Goal: Task Accomplishment & Management: Manage account settings

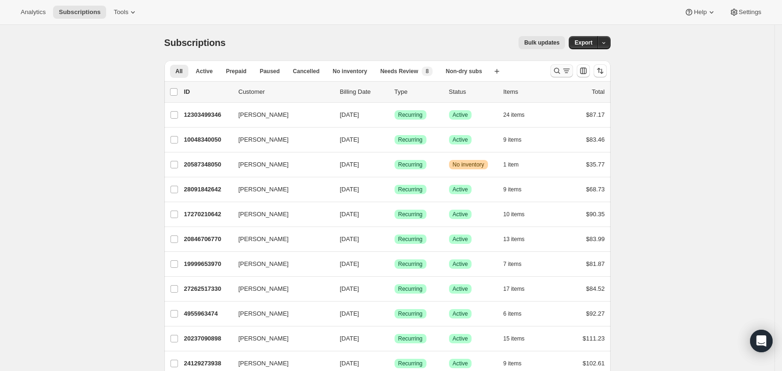
click at [567, 69] on icon "Search and filter results" at bounding box center [566, 70] width 9 height 9
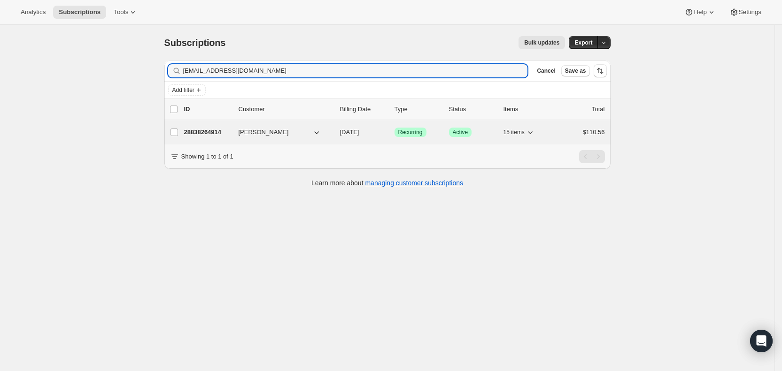
type input "[EMAIL_ADDRESS][DOMAIN_NAME]"
click at [359, 130] on span "[DATE]" at bounding box center [349, 132] width 19 height 7
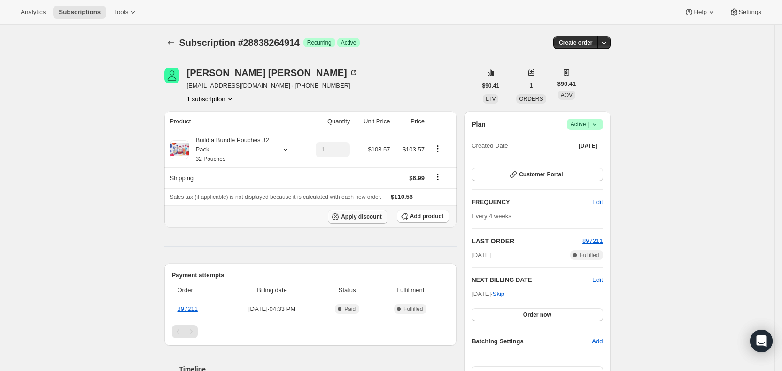
click at [377, 216] on span "Apply discount" at bounding box center [361, 217] width 41 height 8
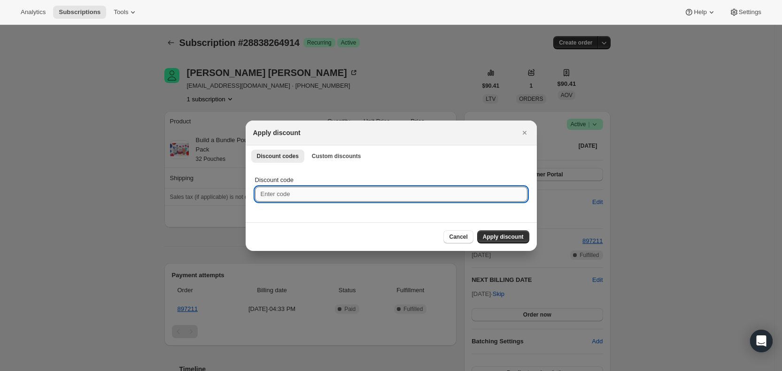
click at [287, 192] on input "Discount code" at bounding box center [391, 194] width 272 height 15
type input "ac_15"
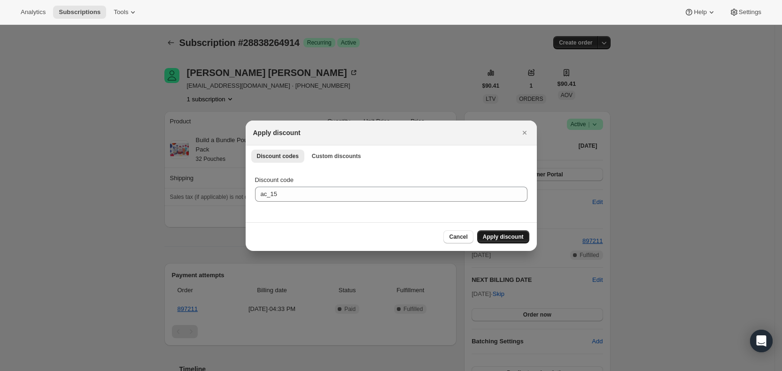
click at [505, 237] on span "Apply discount" at bounding box center [503, 237] width 41 height 8
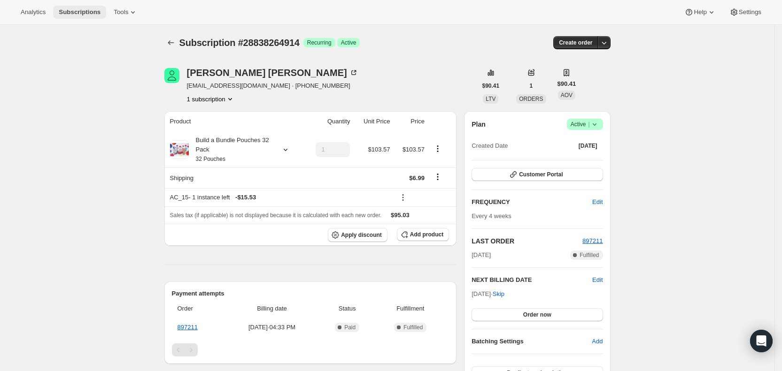
click at [83, 13] on span "Subscriptions" at bounding box center [80, 12] width 42 height 8
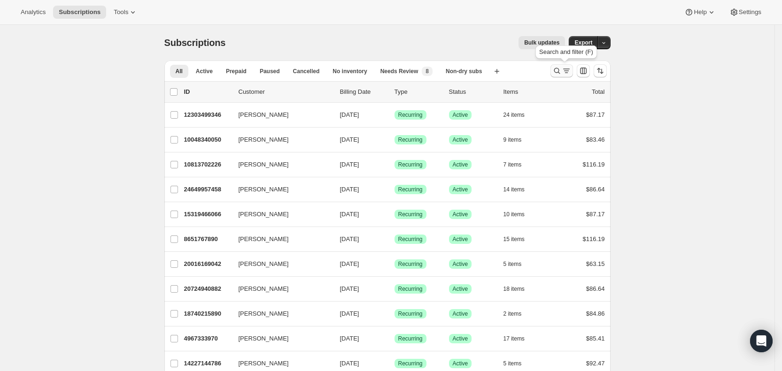
click at [569, 71] on icon "Search and filter results" at bounding box center [566, 70] width 9 height 9
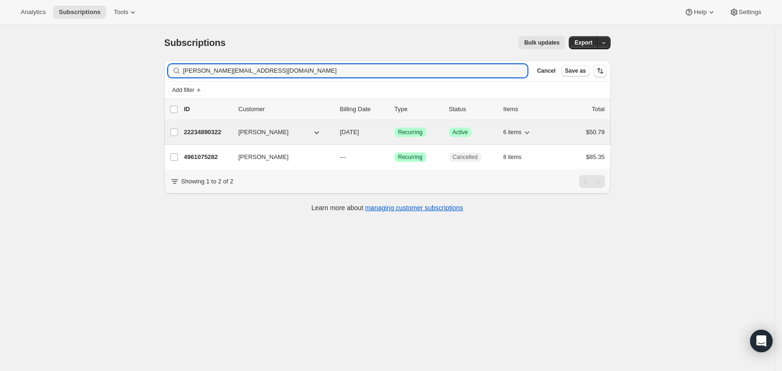
type input "[PERSON_NAME][EMAIL_ADDRESS][DOMAIN_NAME]"
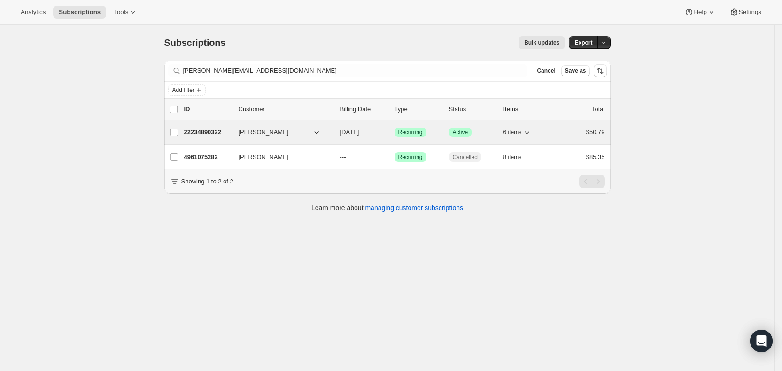
click at [359, 133] on span "[DATE]" at bounding box center [349, 132] width 19 height 7
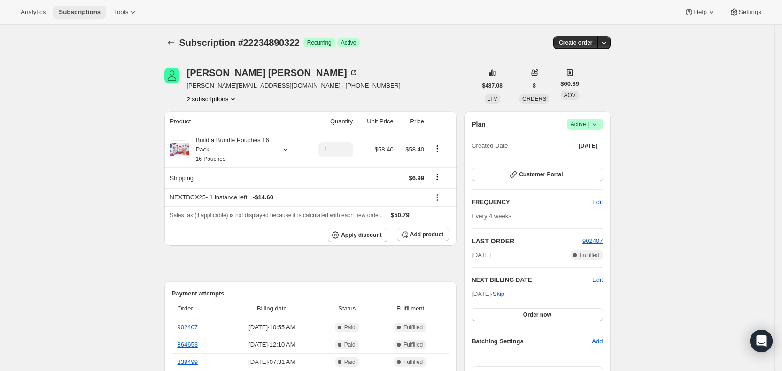
click at [85, 10] on span "Subscriptions" at bounding box center [80, 12] width 42 height 8
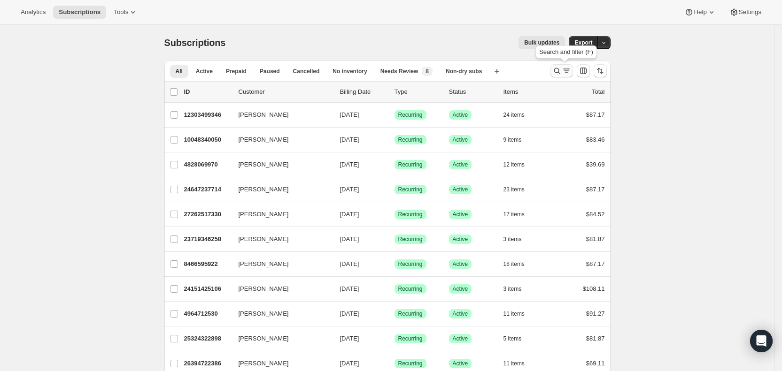
click at [565, 69] on icon "Search and filter results" at bounding box center [566, 70] width 9 height 9
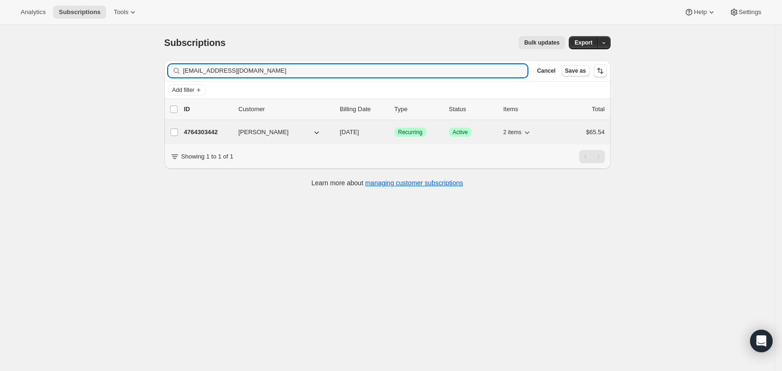
type input "[EMAIL_ADDRESS][DOMAIN_NAME]"
click at [359, 132] on span "[DATE]" at bounding box center [349, 132] width 19 height 7
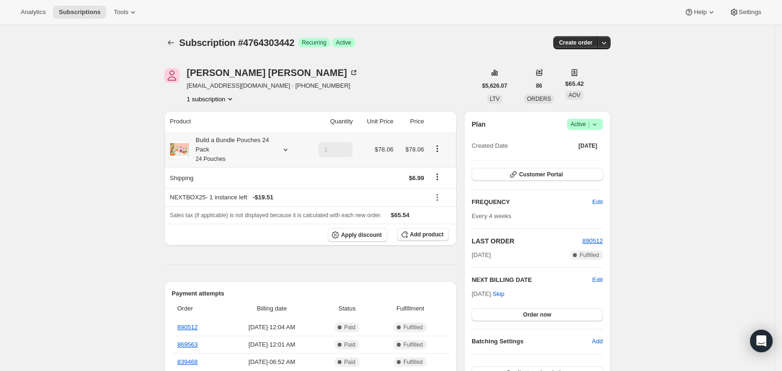
click at [286, 150] on icon at bounding box center [285, 149] width 9 height 9
click at [430, 234] on span "Add product" at bounding box center [426, 235] width 33 height 8
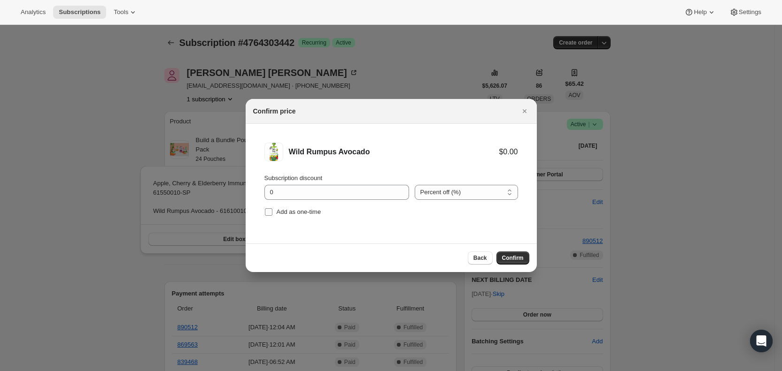
click at [283, 211] on span "Add as one-time" at bounding box center [299, 212] width 45 height 7
click at [272, 211] on input "Add as one-time" at bounding box center [269, 213] width 8 height 8
checkbox input "true"
click at [513, 254] on button "Confirm" at bounding box center [512, 258] width 33 height 13
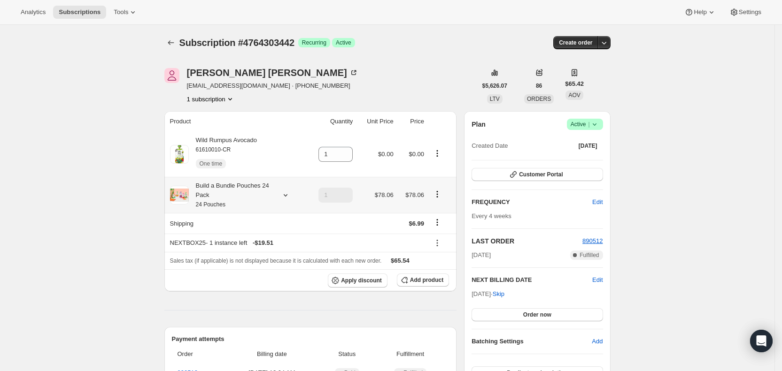
click at [286, 192] on icon at bounding box center [285, 195] width 9 height 9
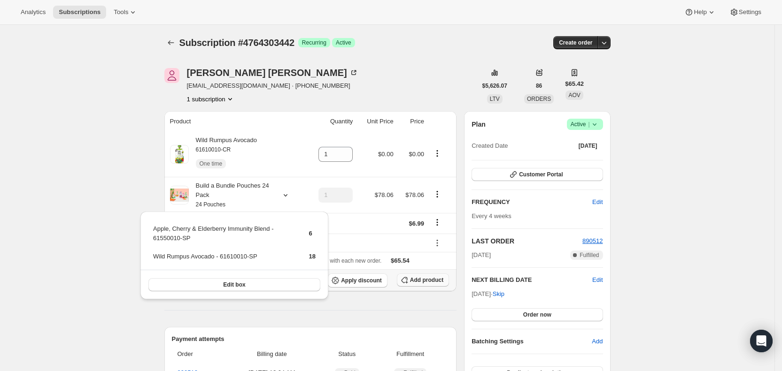
click at [443, 281] on span "Add product" at bounding box center [426, 281] width 33 height 8
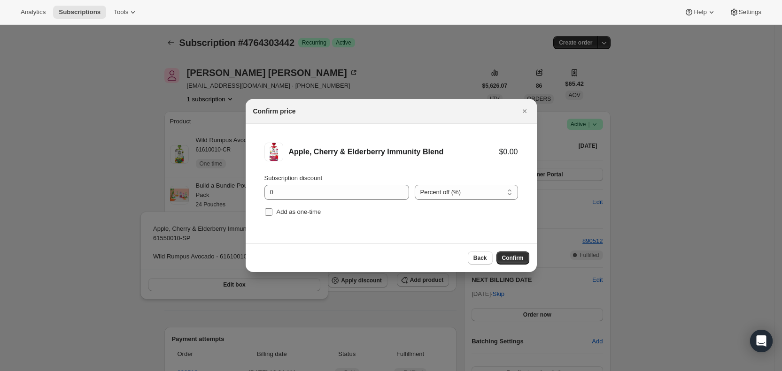
click at [271, 208] on span ":r1gq:" at bounding box center [268, 212] width 8 height 8
click at [271, 209] on input "Add as one-time" at bounding box center [269, 213] width 8 height 8
checkbox input "true"
click at [517, 256] on span "Confirm" at bounding box center [513, 259] width 22 height 8
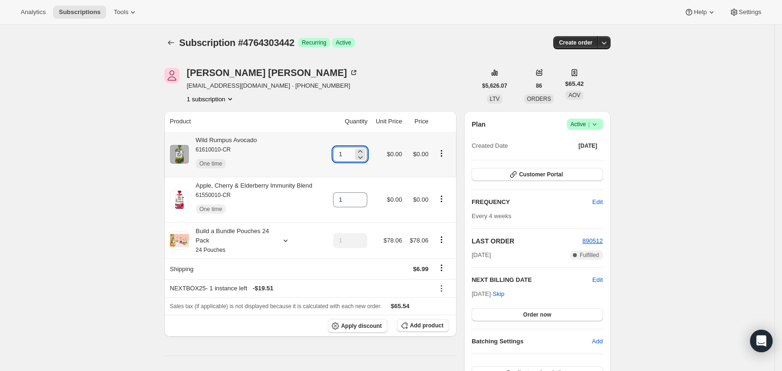
drag, startPoint x: 345, startPoint y: 152, endPoint x: 350, endPoint y: 150, distance: 5.5
click at [350, 150] on input "1" at bounding box center [343, 154] width 20 height 15
drag, startPoint x: 341, startPoint y: 154, endPoint x: 349, endPoint y: 153, distance: 8.5
click at [349, 153] on input "1" at bounding box center [343, 154] width 20 height 15
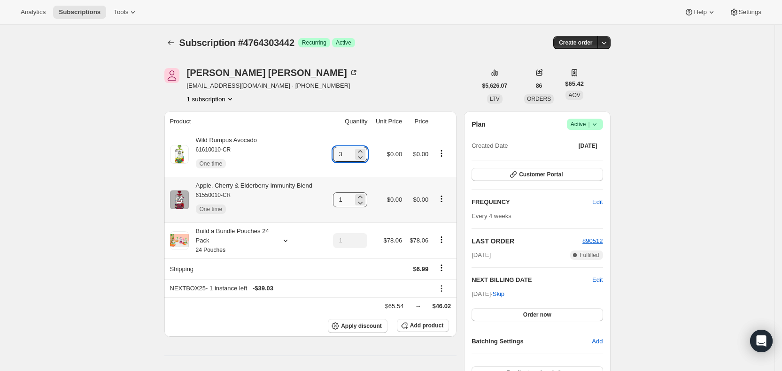
type input "3"
drag, startPoint x: 343, startPoint y: 196, endPoint x: 349, endPoint y: 198, distance: 6.3
click at [349, 198] on input "1" at bounding box center [343, 200] width 20 height 15
type input "3"
click at [376, 328] on span "Apply discount" at bounding box center [361, 327] width 41 height 8
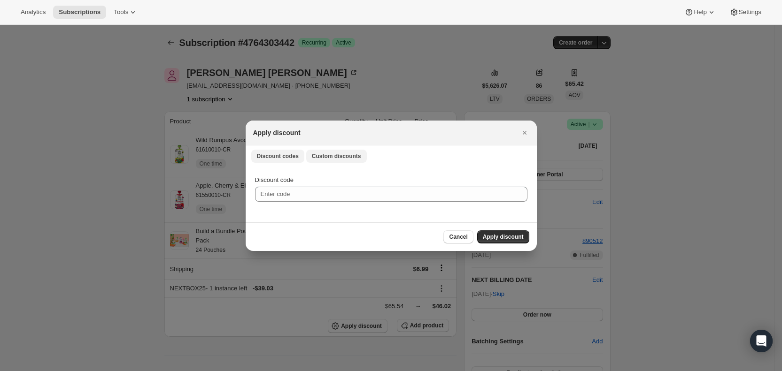
click at [332, 156] on span "Custom discounts" at bounding box center [336, 157] width 49 height 8
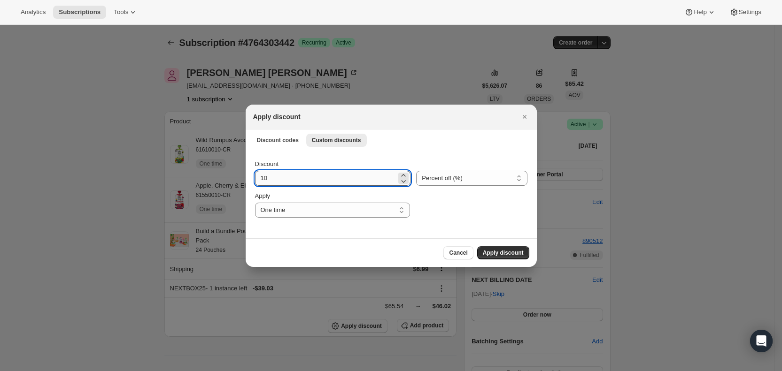
drag, startPoint x: 258, startPoint y: 182, endPoint x: 273, endPoint y: 182, distance: 15.0
click at [273, 182] on input "10" at bounding box center [326, 178] width 142 height 15
type input "25"
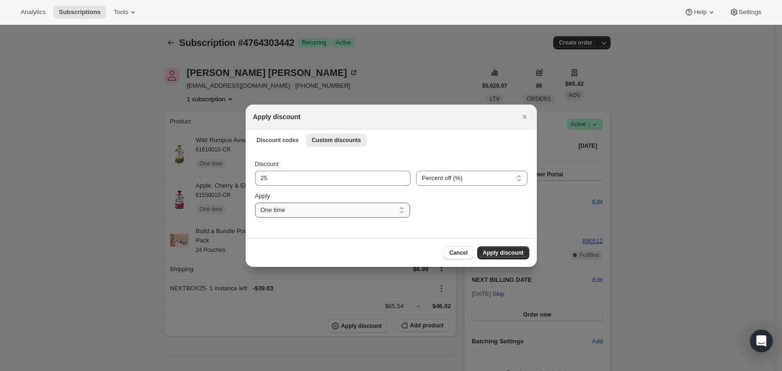
click at [294, 209] on select "One time Specify instances... Indefinitely" at bounding box center [332, 210] width 155 height 15
select select "specific"
click at [255, 203] on select "One time Specify instances... Indefinitely" at bounding box center [332, 210] width 155 height 15
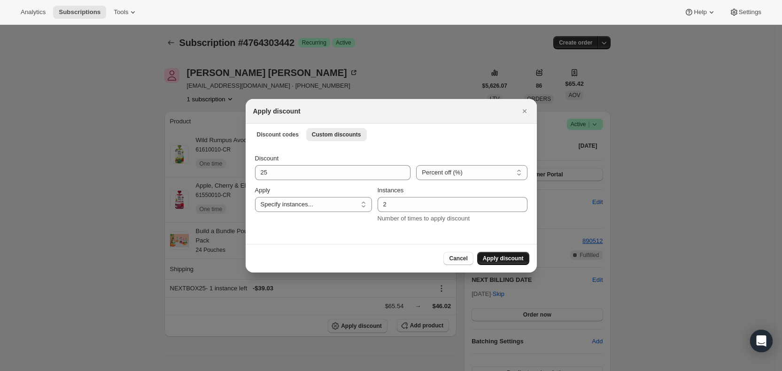
click at [509, 256] on span "Apply discount" at bounding box center [503, 259] width 41 height 8
type input "1"
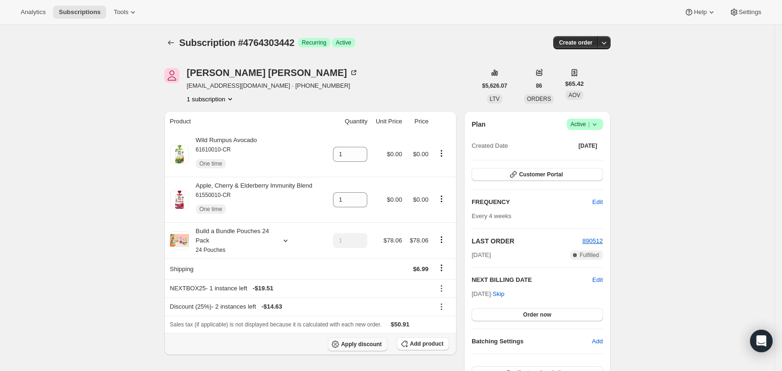
click at [375, 345] on span "Apply discount" at bounding box center [361, 345] width 41 height 8
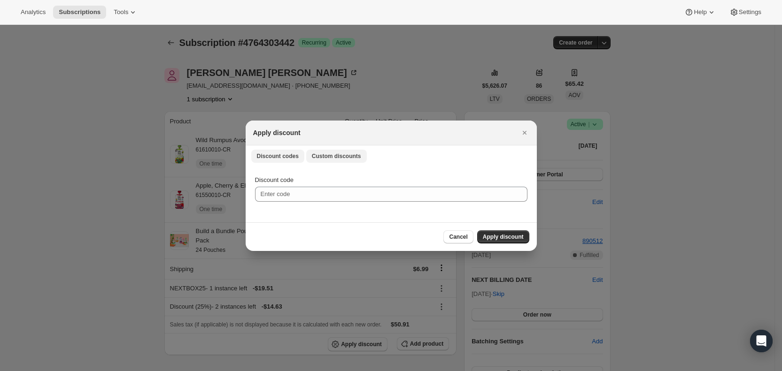
click at [323, 160] on button "Custom discounts" at bounding box center [336, 156] width 61 height 13
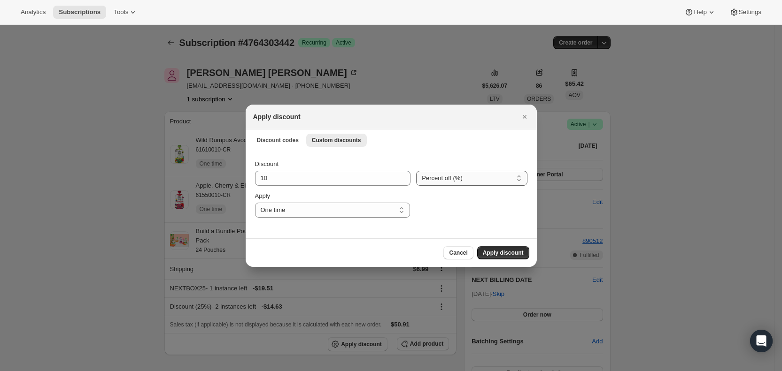
click at [472, 177] on select "Percent off (%) Amount off ($)" at bounding box center [471, 178] width 111 height 15
select select "fixed"
click at [416, 171] on select "Percent off (%) Amount off ($)" at bounding box center [471, 178] width 111 height 15
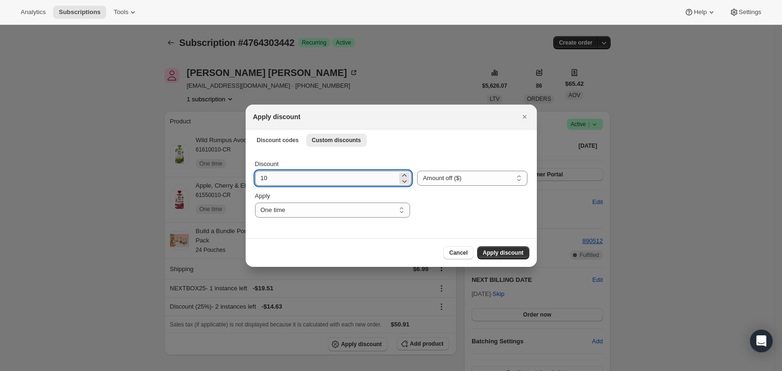
drag, startPoint x: 273, startPoint y: 178, endPoint x: 256, endPoint y: 178, distance: 16.4
click at [256, 178] on input "10" at bounding box center [326, 178] width 143 height 15
type input "6.99"
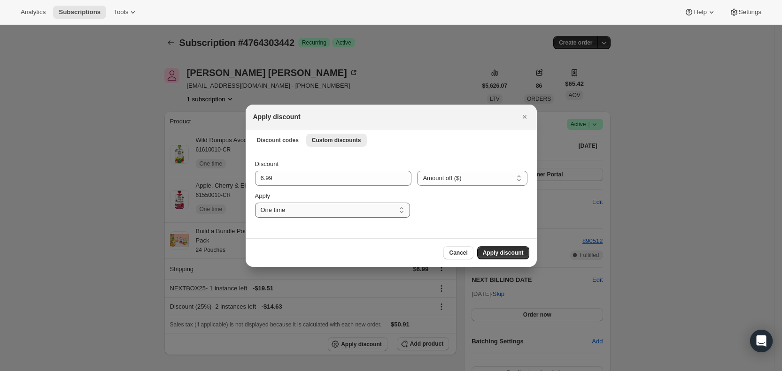
click at [292, 209] on select "One time Specify instances... Indefinitely" at bounding box center [332, 210] width 155 height 15
select select "specific"
click at [255, 203] on select "One time Specify instances... Indefinitely" at bounding box center [332, 210] width 155 height 15
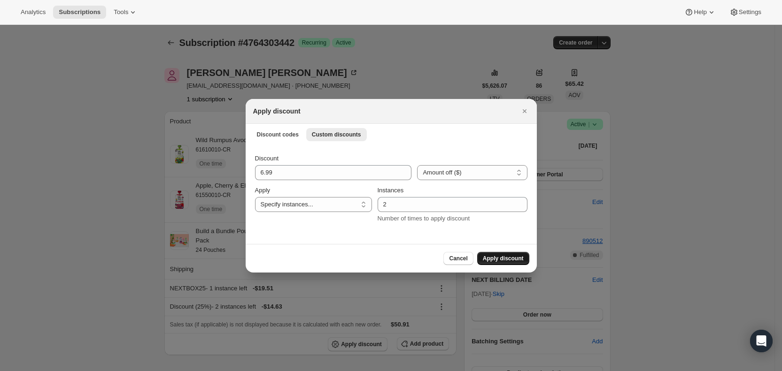
click at [499, 259] on span "Apply discount" at bounding box center [503, 259] width 41 height 8
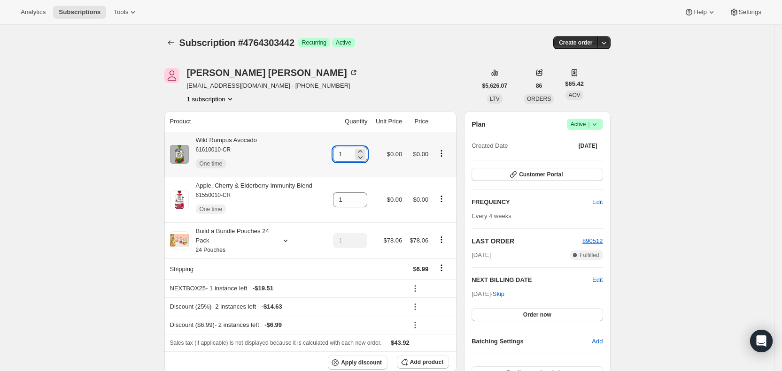
drag, startPoint x: 340, startPoint y: 154, endPoint x: 348, endPoint y: 154, distance: 8.5
click at [348, 154] on input "1" at bounding box center [343, 154] width 20 height 15
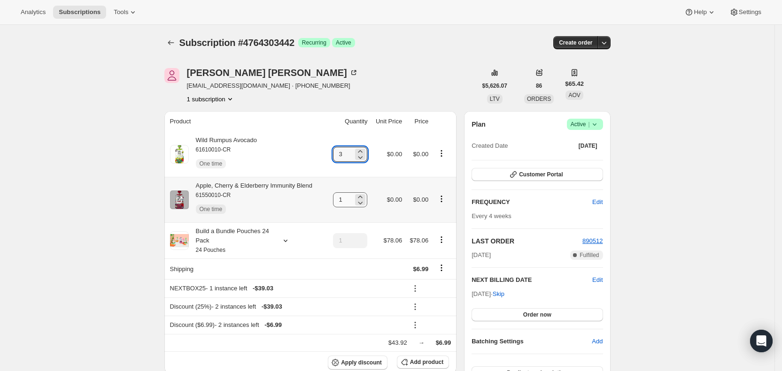
type input "3"
drag, startPoint x: 341, startPoint y: 197, endPoint x: 374, endPoint y: 192, distance: 32.9
click at [364, 198] on div "1" at bounding box center [350, 200] width 34 height 15
type input "3"
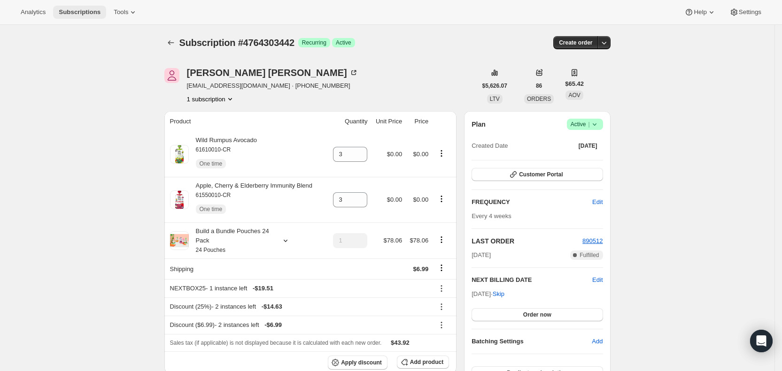
click at [77, 10] on span "Subscriptions" at bounding box center [80, 12] width 42 height 8
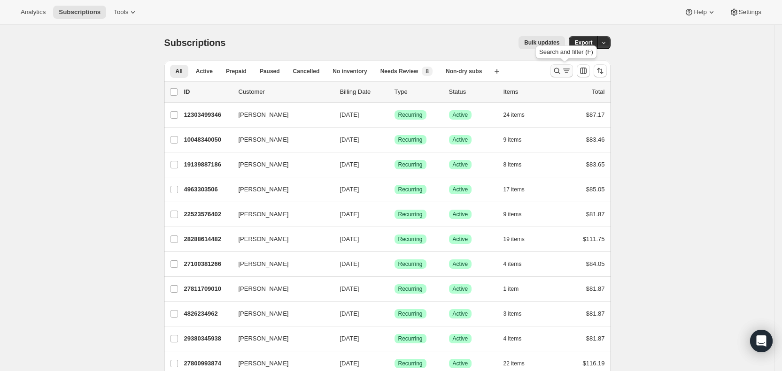
click at [571, 70] on icon "Search and filter results" at bounding box center [566, 70] width 9 height 9
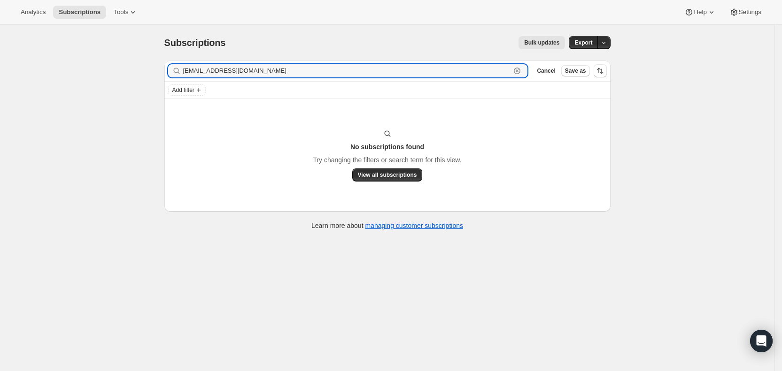
drag, startPoint x: 273, startPoint y: 67, endPoint x: 184, endPoint y: 69, distance: 89.7
click at [184, 69] on div "[EMAIL_ADDRESS][DOMAIN_NAME] Clear" at bounding box center [348, 70] width 360 height 13
paste input "hello@foragepapeco"
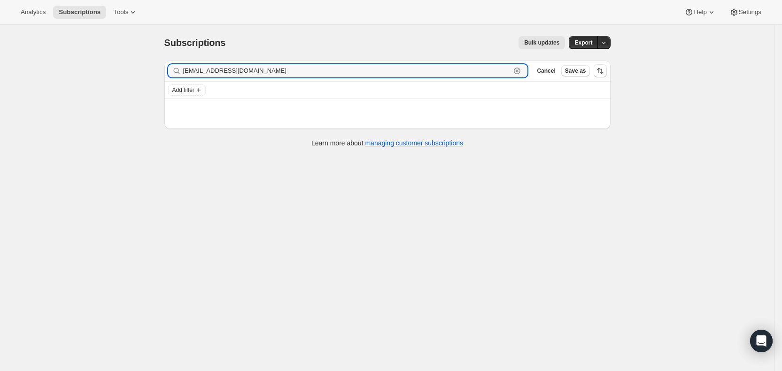
type input "[EMAIL_ADDRESS][DOMAIN_NAME]"
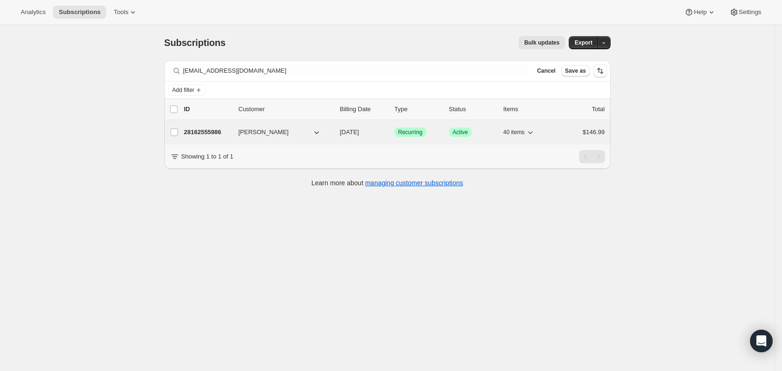
click at [359, 131] on span "[DATE]" at bounding box center [349, 132] width 19 height 7
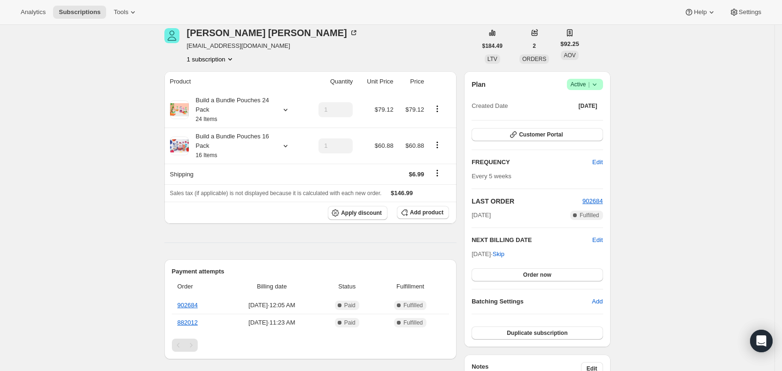
scroll to position [35, 0]
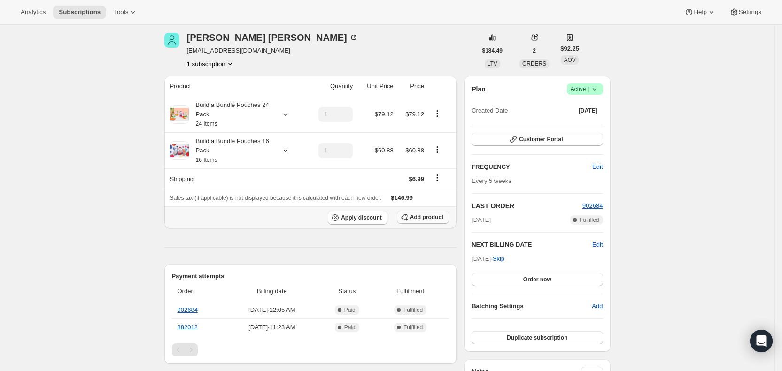
click at [449, 216] on button "Add product" at bounding box center [423, 217] width 52 height 13
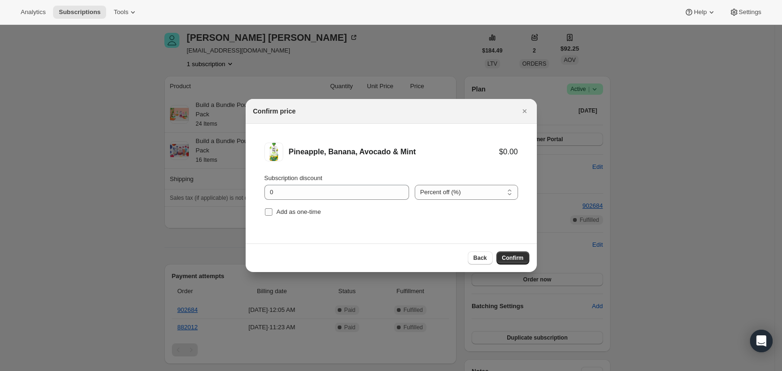
click at [271, 210] on input "Add as one-time" at bounding box center [269, 213] width 8 height 8
checkbox input "true"
click at [517, 257] on span "Confirm" at bounding box center [513, 259] width 22 height 8
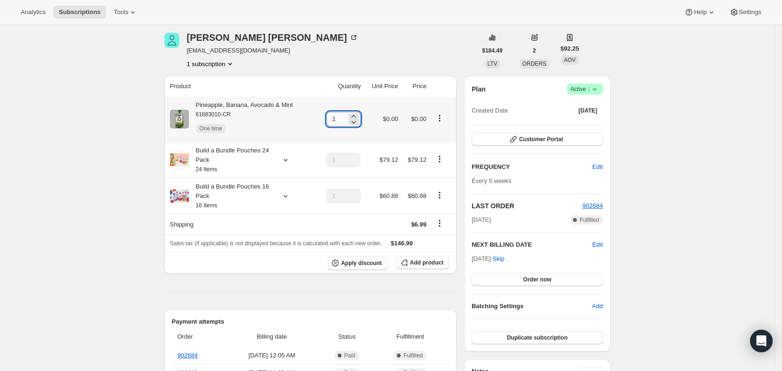
drag, startPoint x: 334, startPoint y: 118, endPoint x: 343, endPoint y: 118, distance: 8.9
click at [343, 118] on input "1" at bounding box center [336, 119] width 20 height 15
type input "3"
